Goal: Transaction & Acquisition: Purchase product/service

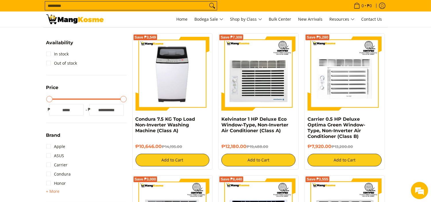
scroll to position [53, 0]
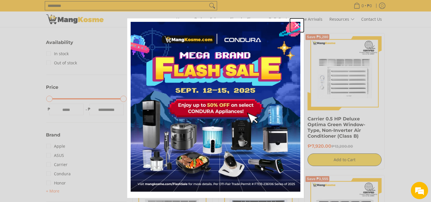
click at [295, 26] on icon "close icon" at bounding box center [297, 25] width 5 height 5
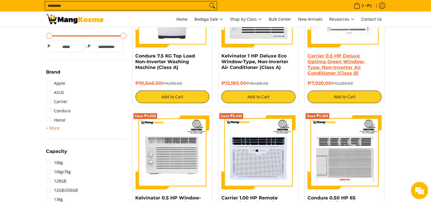
scroll to position [117, 0]
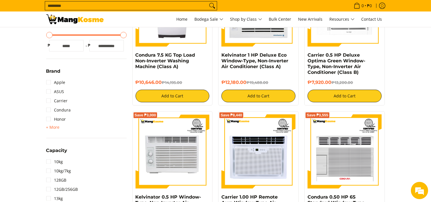
click at [160, 6] on input "Search..." at bounding box center [126, 5] width 163 height 9
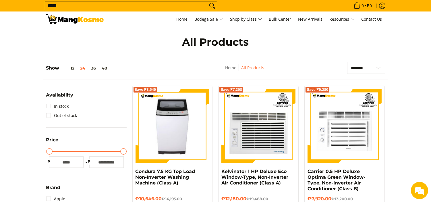
scroll to position [0, 0]
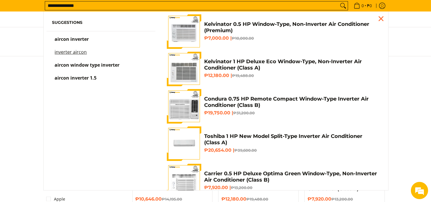
type input "**********"
click at [117, 66] on span "aircon window type inverter" at bounding box center [87, 65] width 65 height 6
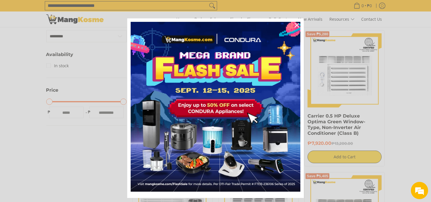
scroll to position [123, 0]
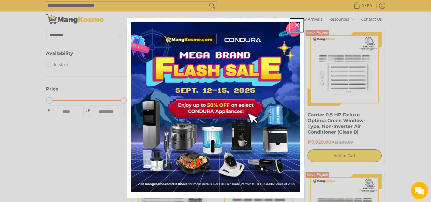
click at [295, 24] on icon "close icon" at bounding box center [297, 25] width 5 height 5
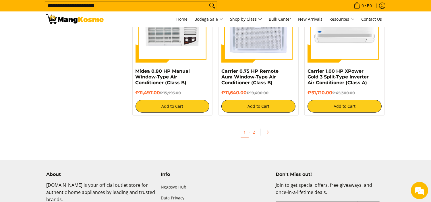
scroll to position [1155, 0]
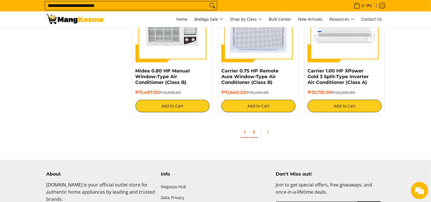
click at [255, 133] on link "2" at bounding box center [254, 132] width 8 height 12
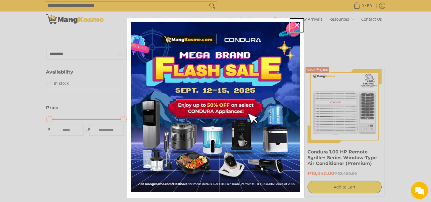
click at [296, 25] on icon "close icon" at bounding box center [297, 25] width 5 height 5
